Goal: Task Accomplishment & Management: Manage account settings

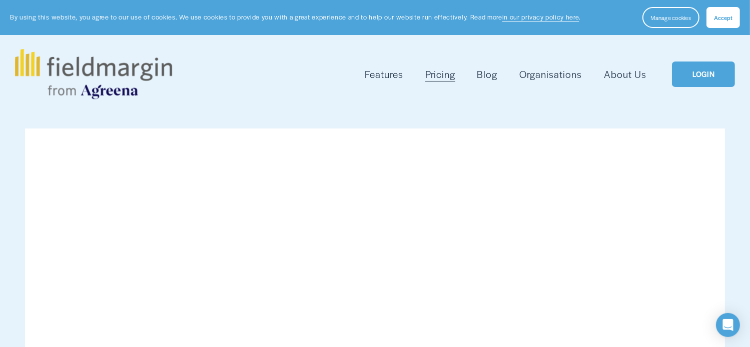
click at [699, 67] on link "LOGIN" at bounding box center [703, 75] width 63 height 26
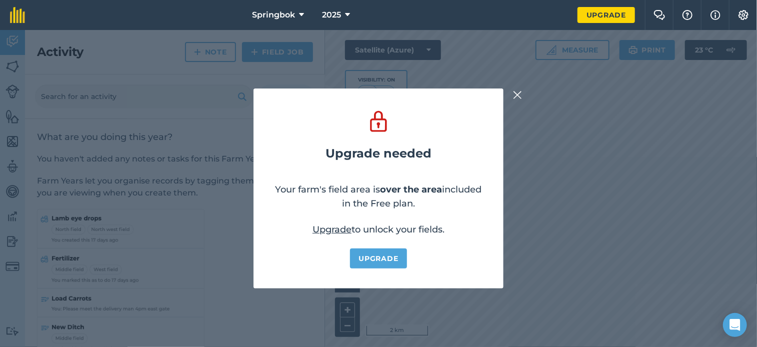
click at [520, 97] on img at bounding box center [517, 95] width 9 height 12
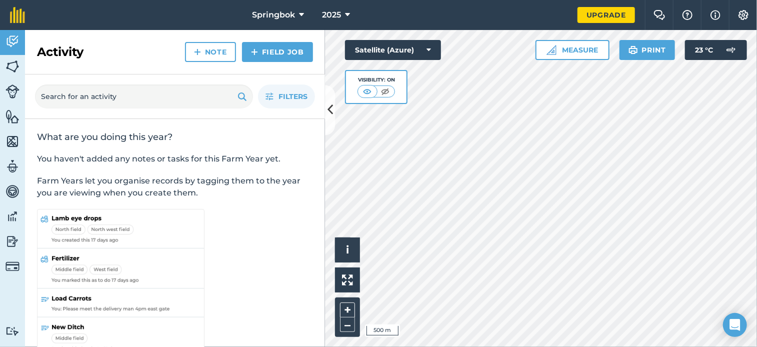
click at [544, 56] on div "Hello i © 2025 TomTom, Microsoft 500 m + – Satellite (Azure) Visibility: On Mea…" at bounding box center [541, 188] width 432 height 317
click at [757, 318] on html "Springbok 2025 Upgrade Farm Chat Help Info Settings Map printing is not availab…" at bounding box center [378, 173] width 757 height 347
click at [10, 63] on img at bounding box center [13, 66] width 14 height 15
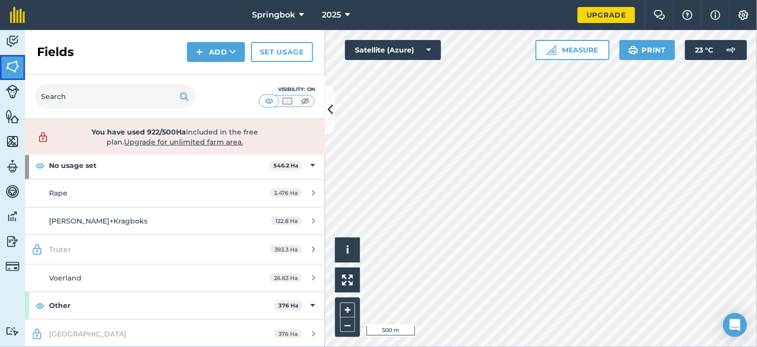
scroll to position [50, 0]
click at [126, 324] on link "Frikfontein 376 Ha" at bounding box center [175, 334] width 300 height 29
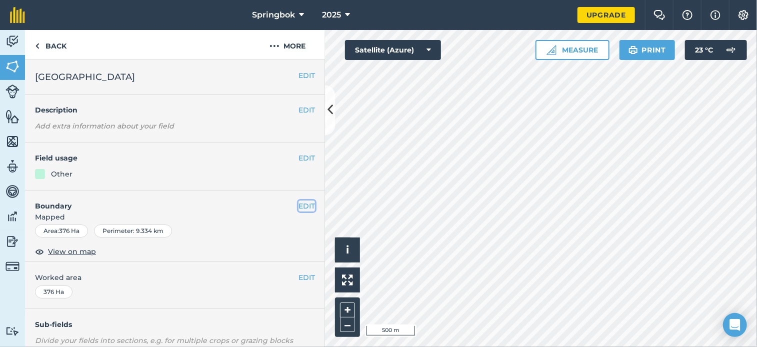
click at [299, 209] on button "EDIT" at bounding box center [307, 206] width 17 height 11
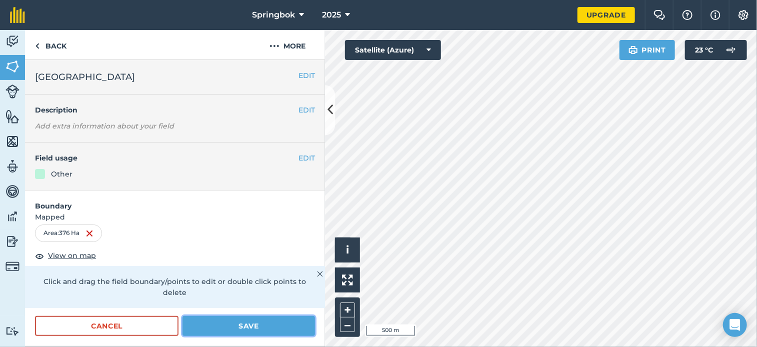
click at [230, 324] on button "Save" at bounding box center [249, 326] width 133 height 20
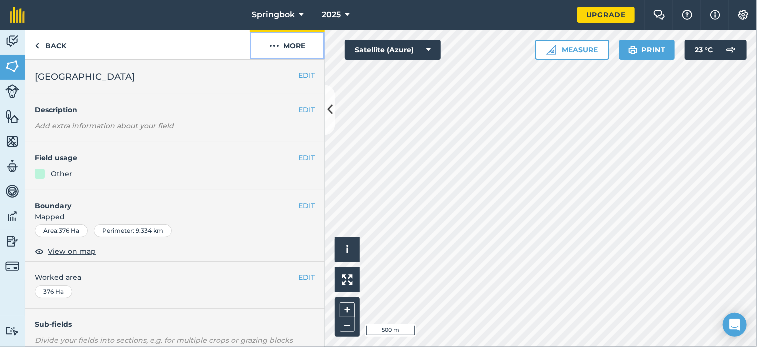
click at [305, 44] on button "More" at bounding box center [287, 45] width 75 height 30
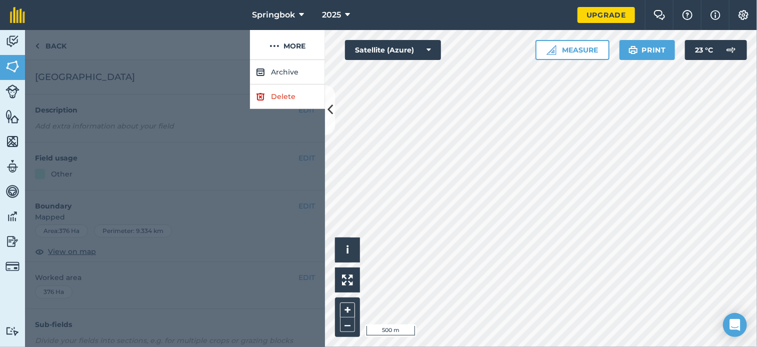
click at [212, 48] on div at bounding box center [137, 45] width 225 height 30
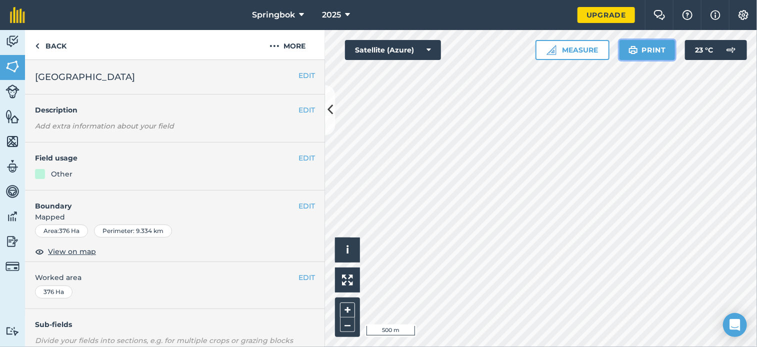
click at [645, 48] on button "Print" at bounding box center [648, 50] width 56 height 20
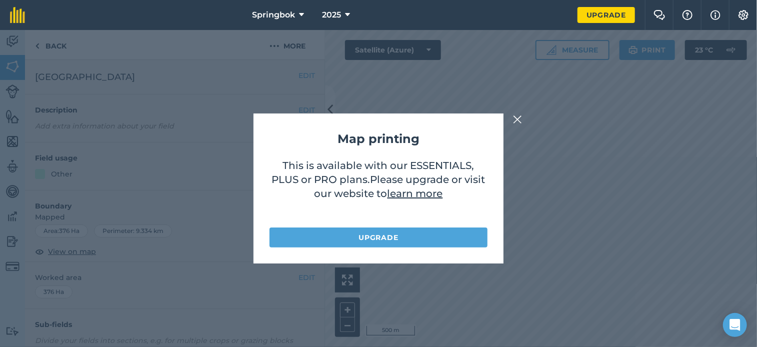
click at [518, 120] on img at bounding box center [517, 120] width 9 height 12
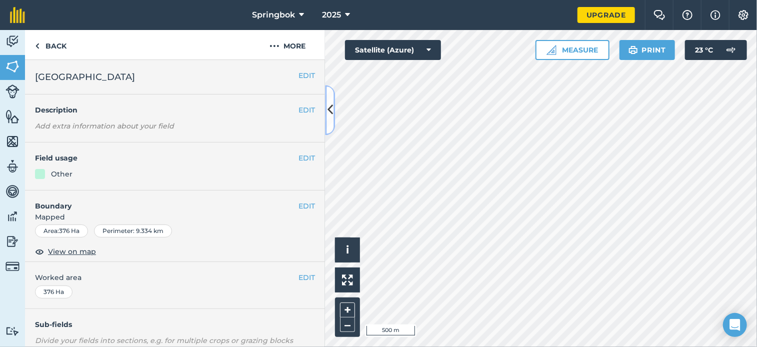
click at [331, 108] on icon at bounding box center [331, 111] width 6 height 18
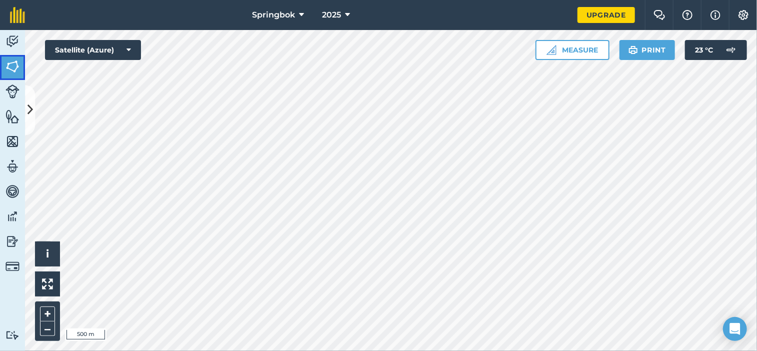
click at [10, 70] on img at bounding box center [13, 66] width 14 height 15
click at [25, 108] on button at bounding box center [30, 110] width 10 height 50
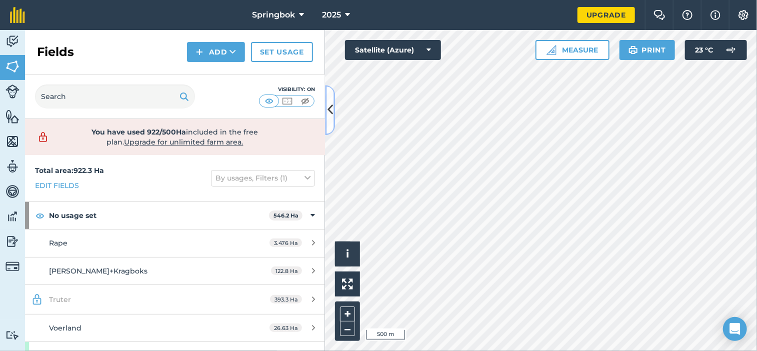
scroll to position [47, 0]
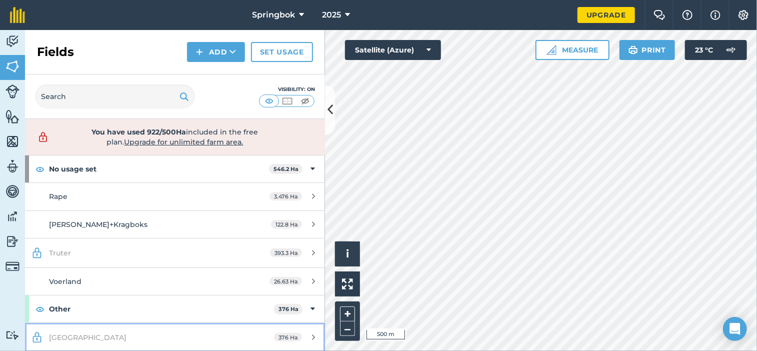
click at [207, 326] on link "Frikfontein 376 Ha" at bounding box center [175, 337] width 300 height 29
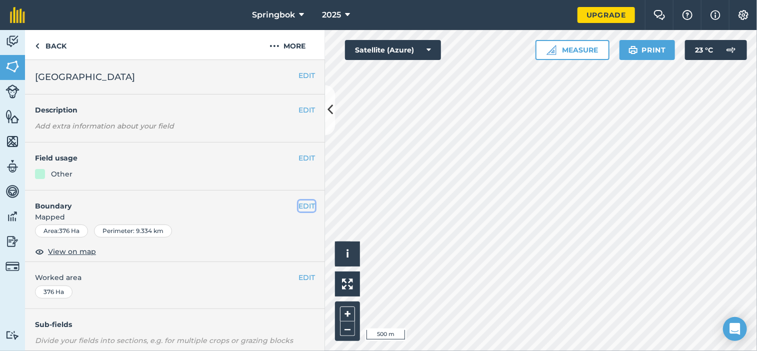
click at [299, 204] on button "EDIT" at bounding box center [307, 206] width 17 height 11
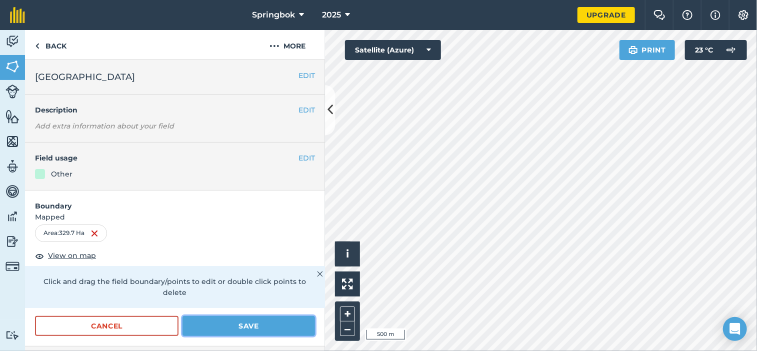
click at [291, 322] on button "Save" at bounding box center [249, 326] width 133 height 20
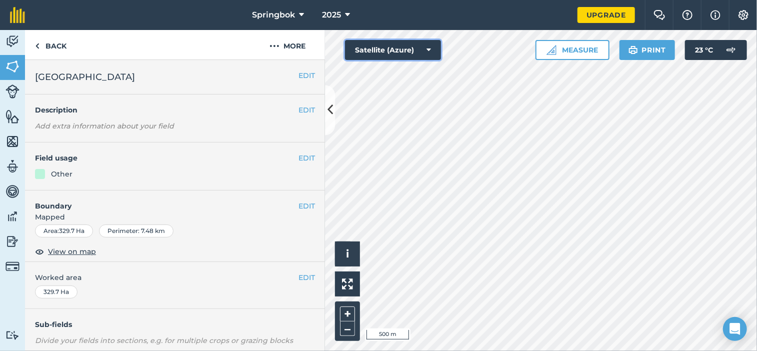
click at [468, 169] on div "Hello i © 2025 TomTom, Microsoft 500 m + – Satellite (Azure) Measure Print 23 °…" at bounding box center [541, 190] width 432 height 321
drag, startPoint x: 432, startPoint y: 58, endPoint x: 762, endPoint y: 238, distance: 376.4
click at [757, 238] on html "Springbok 2025 Upgrade Farm Chat Help Info Settings Map printing is not availab…" at bounding box center [378, 175] width 757 height 351
